Goal: Communication & Community: Answer question/provide support

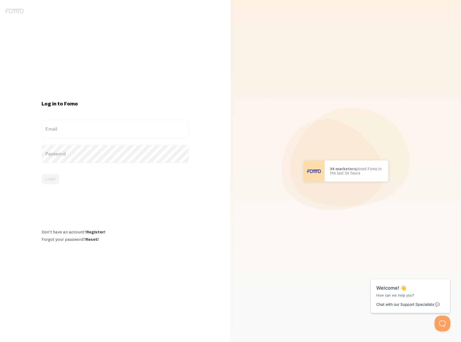
click at [64, 130] on label "Email" at bounding box center [115, 129] width 147 height 19
click at [64, 130] on input "Email" at bounding box center [115, 129] width 147 height 19
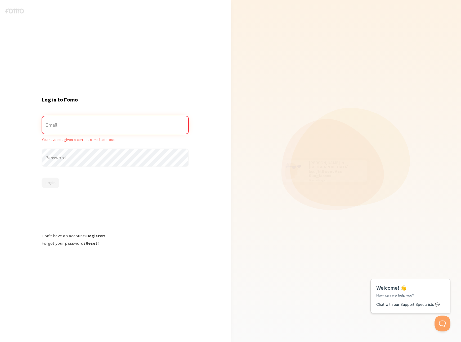
type input "[PERSON_NAME][EMAIL_ADDRESS][PERSON_NAME][DOMAIN_NAME]"
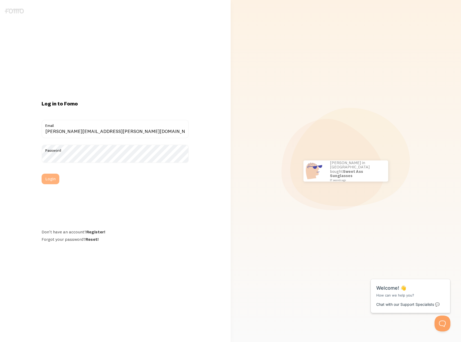
click at [48, 178] on button "Login" at bounding box center [51, 179] width 18 height 11
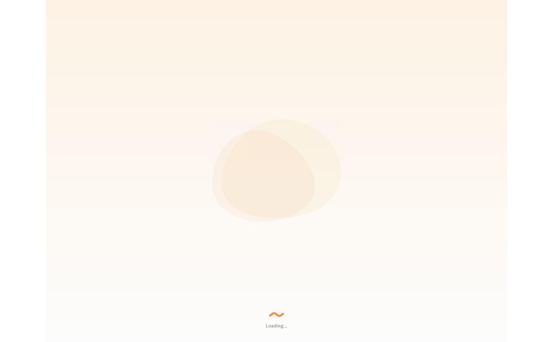
scroll to position [139, 374]
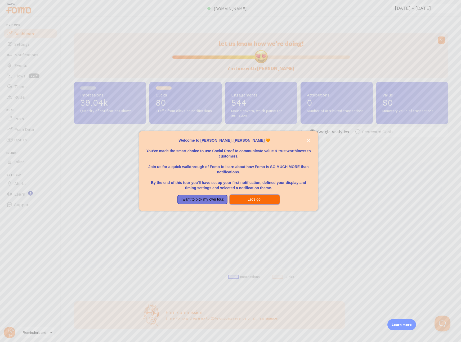
click at [263, 201] on button "Let's go!" at bounding box center [254, 200] width 50 height 10
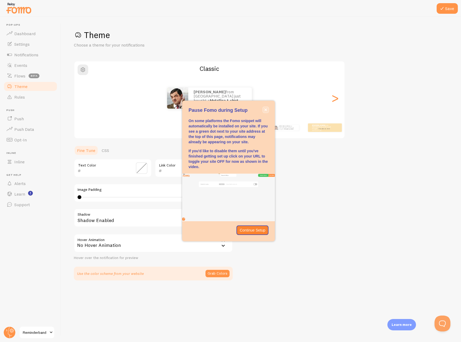
click at [266, 109] on icon "close," at bounding box center [265, 109] width 3 height 3
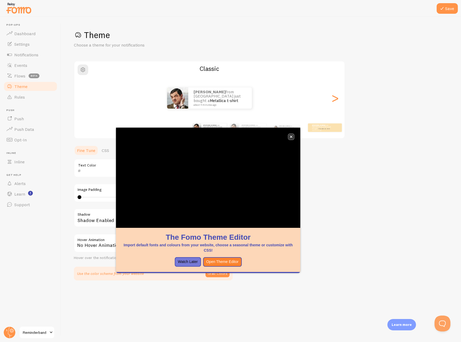
click at [292, 137] on icon "close," at bounding box center [290, 136] width 3 height 3
click at [292, 137] on icon "close," at bounding box center [291, 137] width 3 height 3
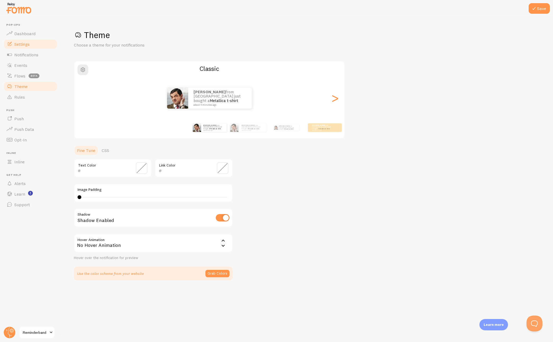
click at [16, 46] on span "Settings" at bounding box center [21, 44] width 15 height 5
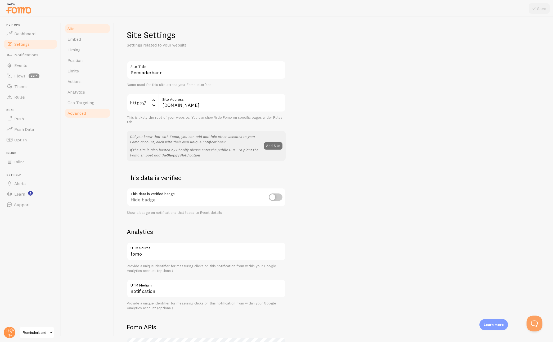
click at [85, 112] on span "Advanced" at bounding box center [76, 113] width 19 height 5
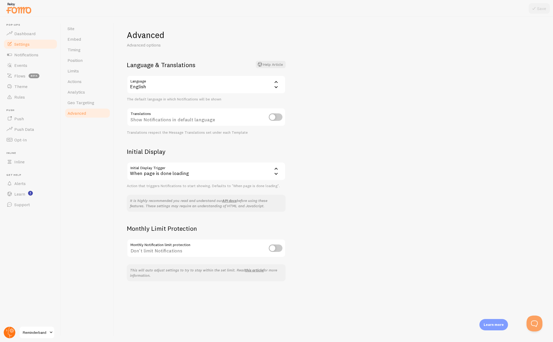
click at [7, 335] on circle at bounding box center [10, 333] width 12 height 12
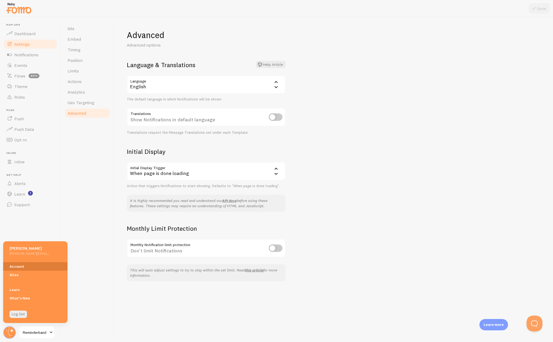
click at [15, 266] on link "Account" at bounding box center [35, 266] width 64 height 8
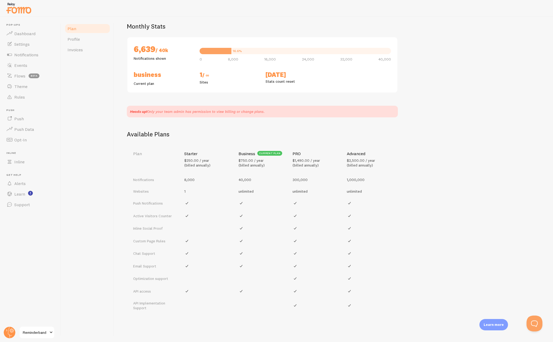
scroll to position [42, 0]
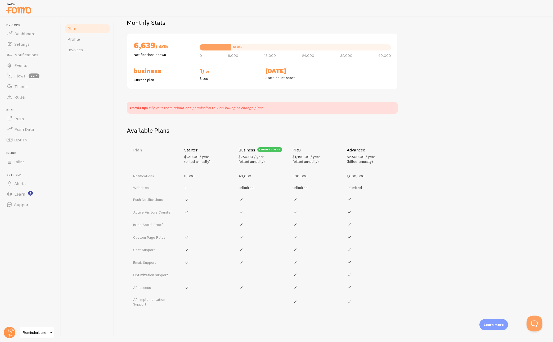
click at [256, 171] on td "40,000" at bounding box center [262, 176] width 54 height 12
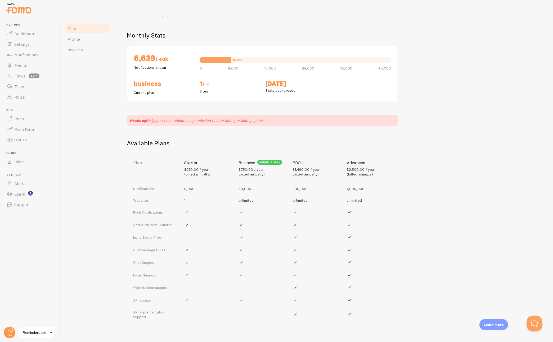
scroll to position [0, 0]
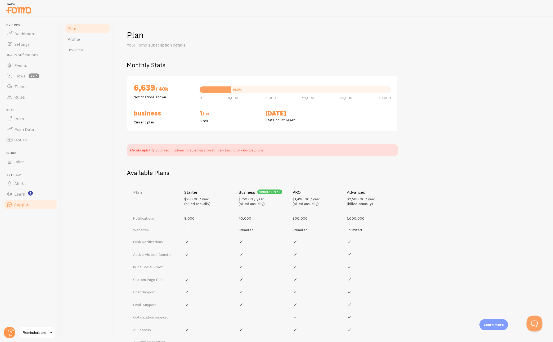
click at [25, 207] on span "Support" at bounding box center [22, 204] width 16 height 5
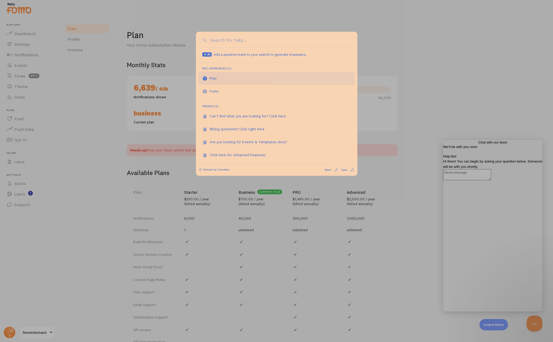
click at [226, 78] on link "Plan" at bounding box center [276, 78] width 156 height 13
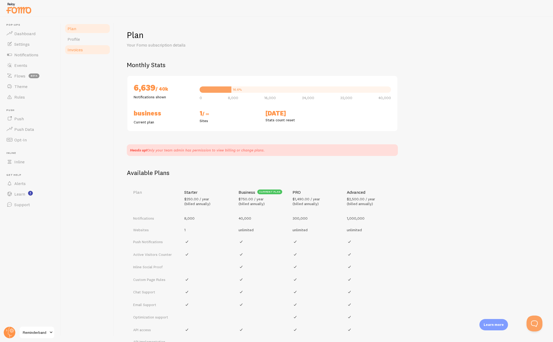
click at [78, 50] on span "Invoices" at bounding box center [74, 49] width 15 height 5
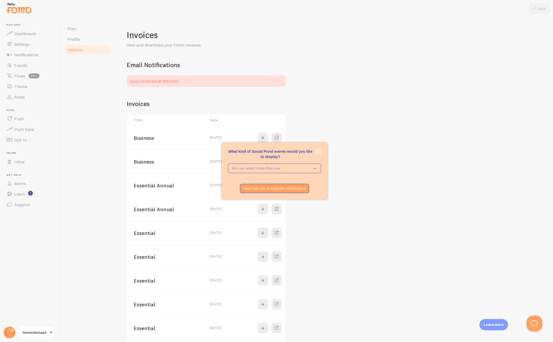
click at [319, 153] on button "close," at bounding box center [318, 152] width 6 height 6
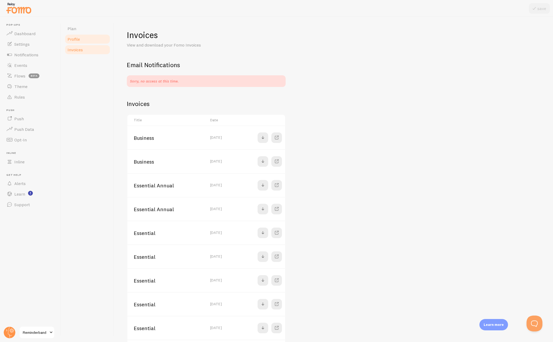
click at [75, 40] on span "Profile" at bounding box center [73, 39] width 12 height 5
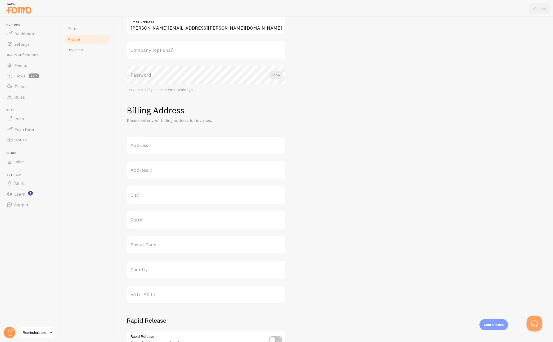
scroll to position [69, 0]
click at [23, 208] on link "Support" at bounding box center [30, 204] width 55 height 11
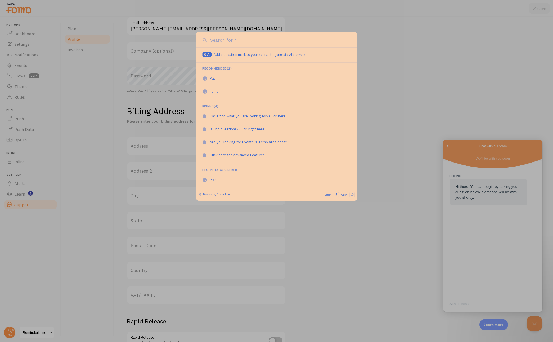
scroll to position [0, 0]
click at [256, 126] on div "Billing questions? Click right here" at bounding box center [240, 128] width 61 height 5
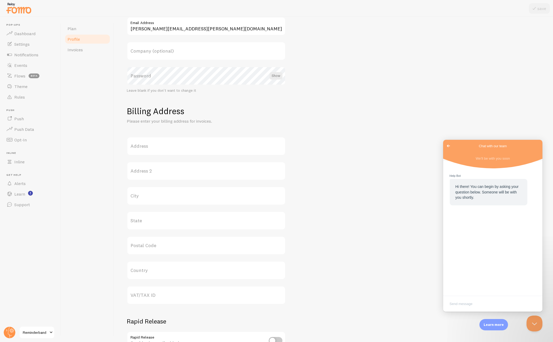
click at [468, 300] on textarea "Write chat message" at bounding box center [492, 304] width 97 height 12
paste textarea "to"
type textarea "We just got charged $750 for the next year, but we want to cancel."
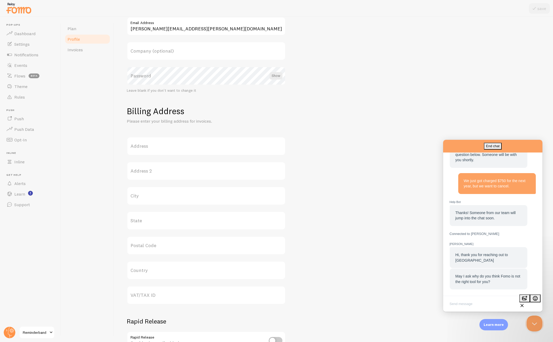
scroll to position [45, 0]
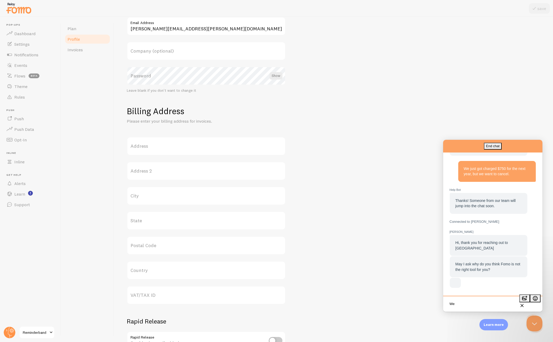
paste textarea "have"
paste textarea "complaining"
paste textarea "about"
paste textarea "it"
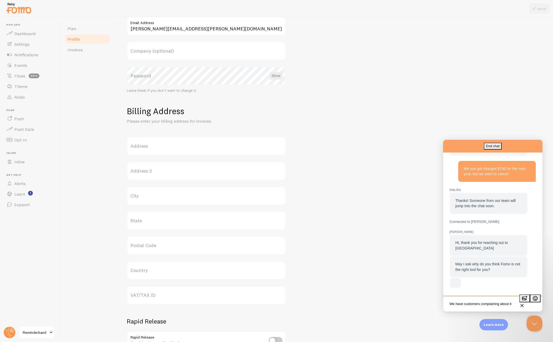
paste textarea "."
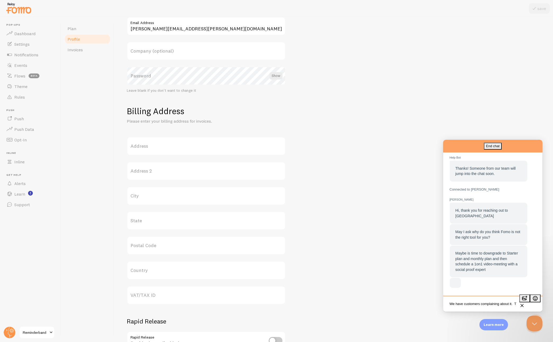
scroll to position [1, 0]
paste textarea "it"
paste textarea "go"
paste textarea "."
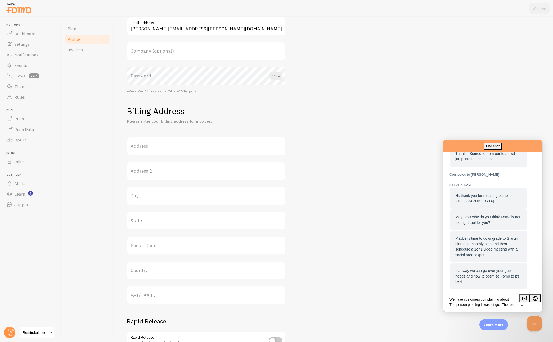
scroll to position [89, 0]
paste textarea "of"
paste textarea "the"
paste textarea "doesn't"
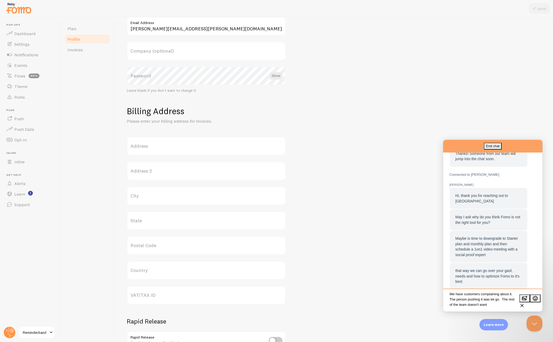
paste textarea "it"
paste textarea "."
type textarea "We have customers complaining about it. The person pushing it was let go. The r…"
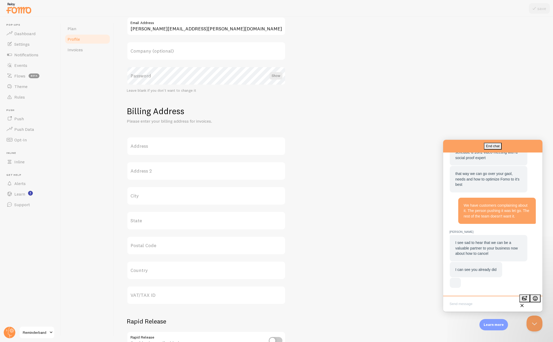
scroll to position [174, 0]
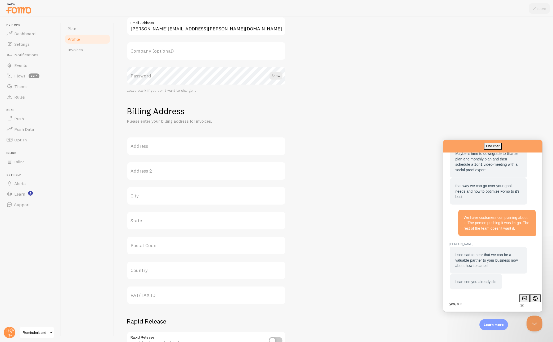
paste textarea "we"
paste textarea "can"
paste textarea "we"
paste textarea "Write chat message"
type textarea "correct - can we get a refund?"
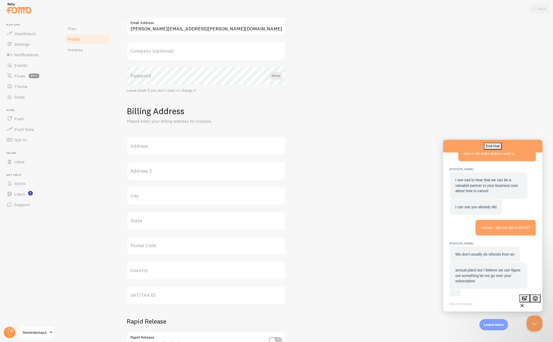
scroll to position [264, 0]
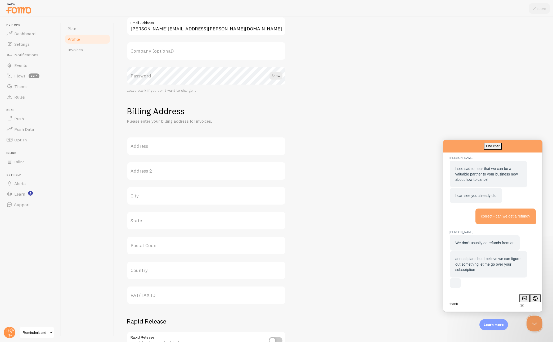
paste textarea "you"
type textarea "thank you"
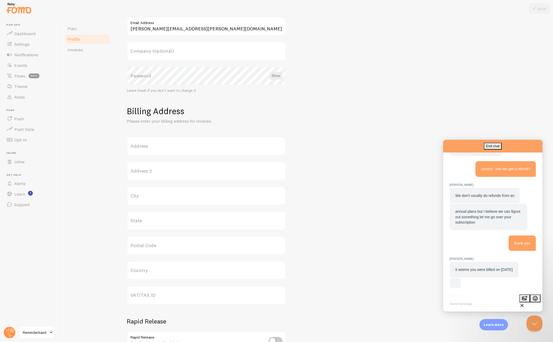
scroll to position [295, 0]
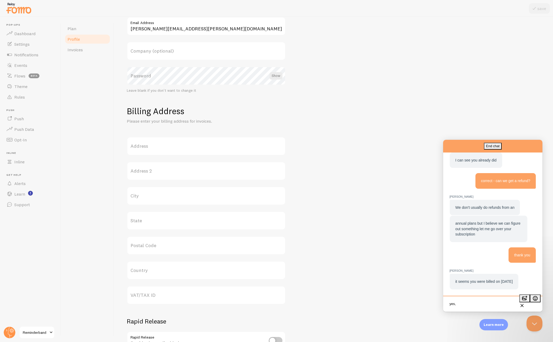
paste textarea "I"
paste textarea "and"
paste textarea "it"
type textarea "yes, I am just reconciling our statement and saw it"
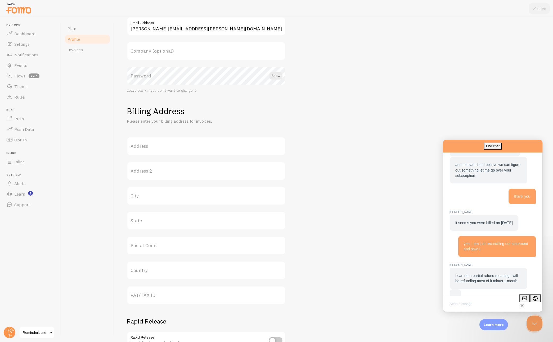
scroll to position [369, 0]
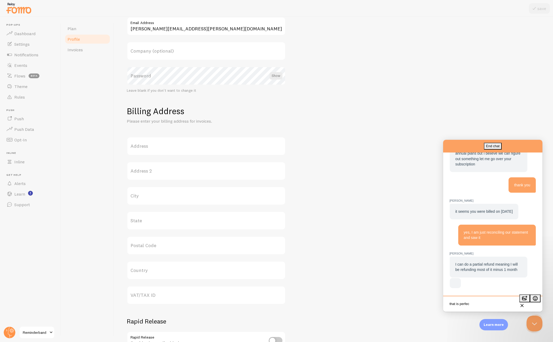
type textarea "that is perfect"
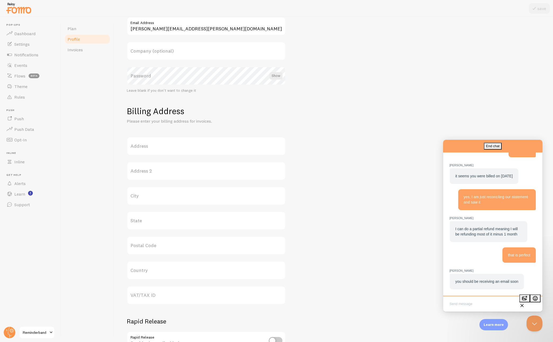
scroll to position [401, 0]
type textarea "thank you"
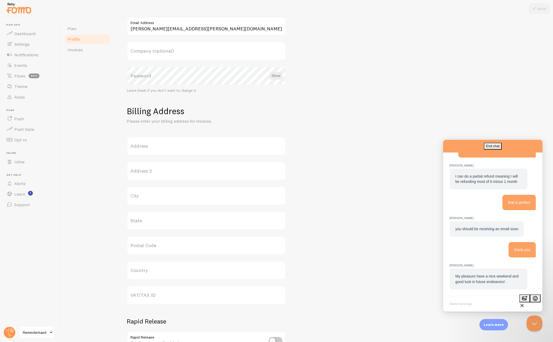
scroll to position [453, 0]
paste textarea "you"
type textarea "thank you so much"
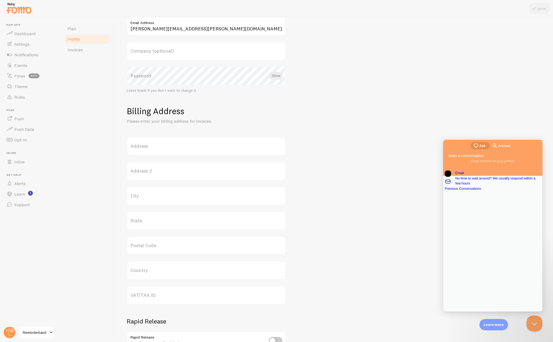
scroll to position [0, 0]
click at [379, 170] on div "Address Address 2 City State Postal Code Country VAT/TAX ID" at bounding box center [333, 221] width 413 height 168
click at [79, 52] on span "Invoices" at bounding box center [74, 49] width 15 height 5
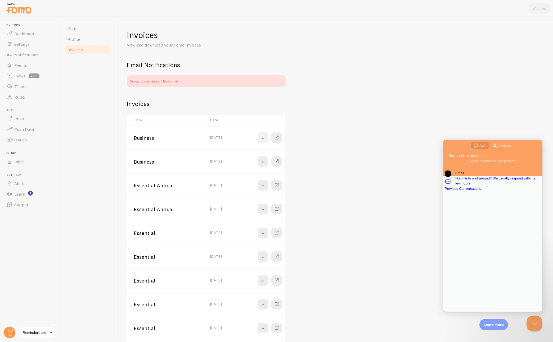
click at [263, 140] on span at bounding box center [263, 138] width 6 height 6
